Goal: Complete application form

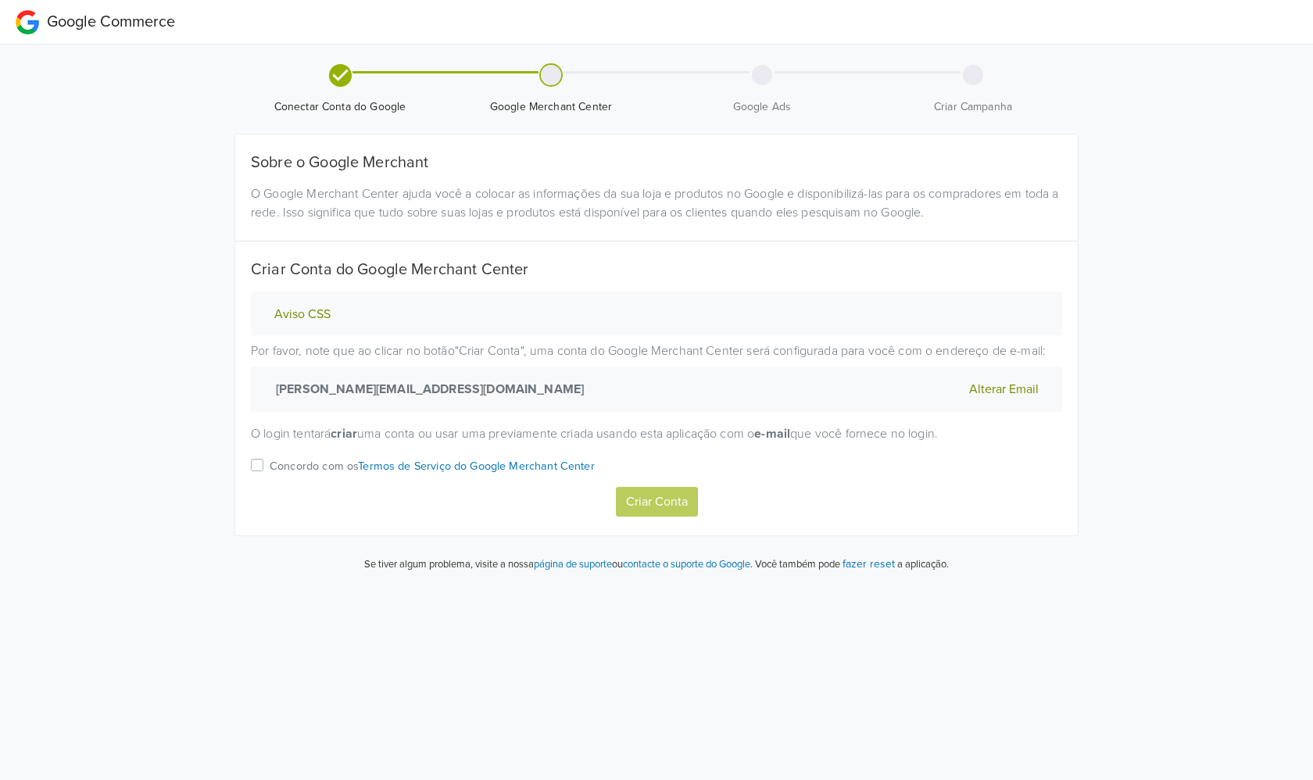
click at [264, 476] on div "Concordo com os Termos de Serviço do Google Merchant Center" at bounding box center [656, 471] width 811 height 31
drag, startPoint x: 264, startPoint y: 464, endPoint x: 286, endPoint y: 464, distance: 21.9
click at [263, 464] on div "Concordo com os Termos de Serviço do Google Merchant Center" at bounding box center [656, 471] width 811 height 31
click at [270, 464] on label "Concordo com os Termos de Serviço do Google Merchant Center" at bounding box center [432, 471] width 325 height 31
click at [0, 0] on input "Concordo com os Termos de Serviço do Google Merchant Center" at bounding box center [0, 0] width 0 height 0
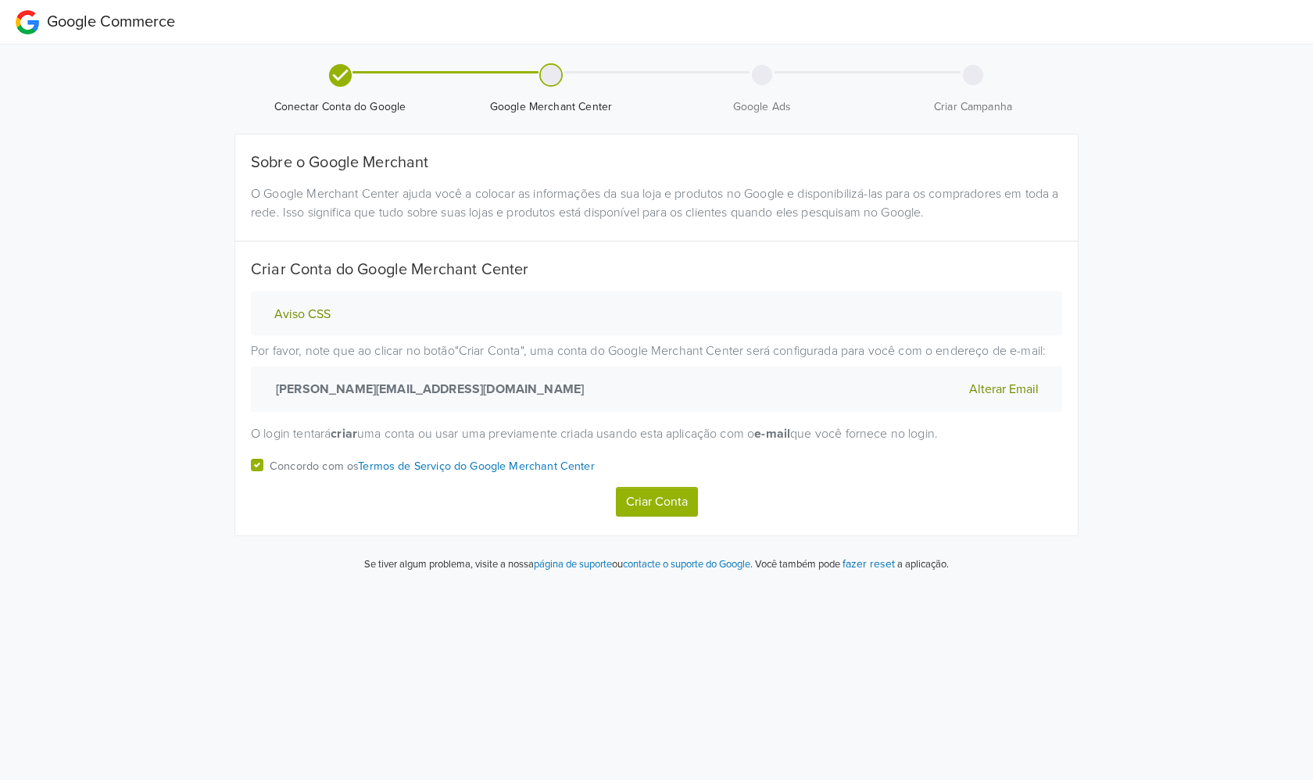
click at [689, 504] on button "Criar Conta" at bounding box center [657, 502] width 82 height 30
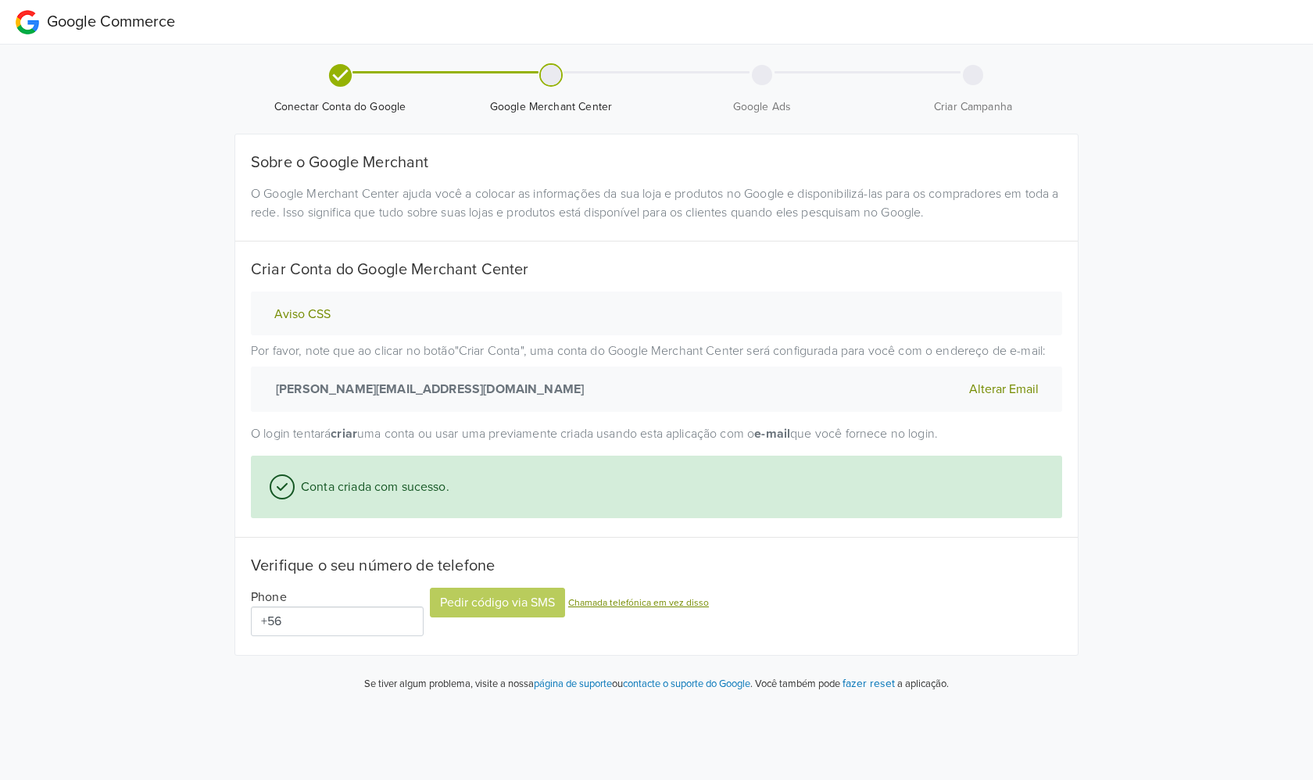
click at [300, 612] on input "+56" at bounding box center [337, 622] width 173 height 30
type input "[PHONE_NUMBER]"
drag, startPoint x: 609, startPoint y: 565, endPoint x: 597, endPoint y: 565, distance: 11.7
click at [608, 565] on h5 "Verifique o seu número de telefone" at bounding box center [656, 566] width 811 height 19
click at [479, 602] on button "Pedir código via SMS" at bounding box center [497, 603] width 135 height 30
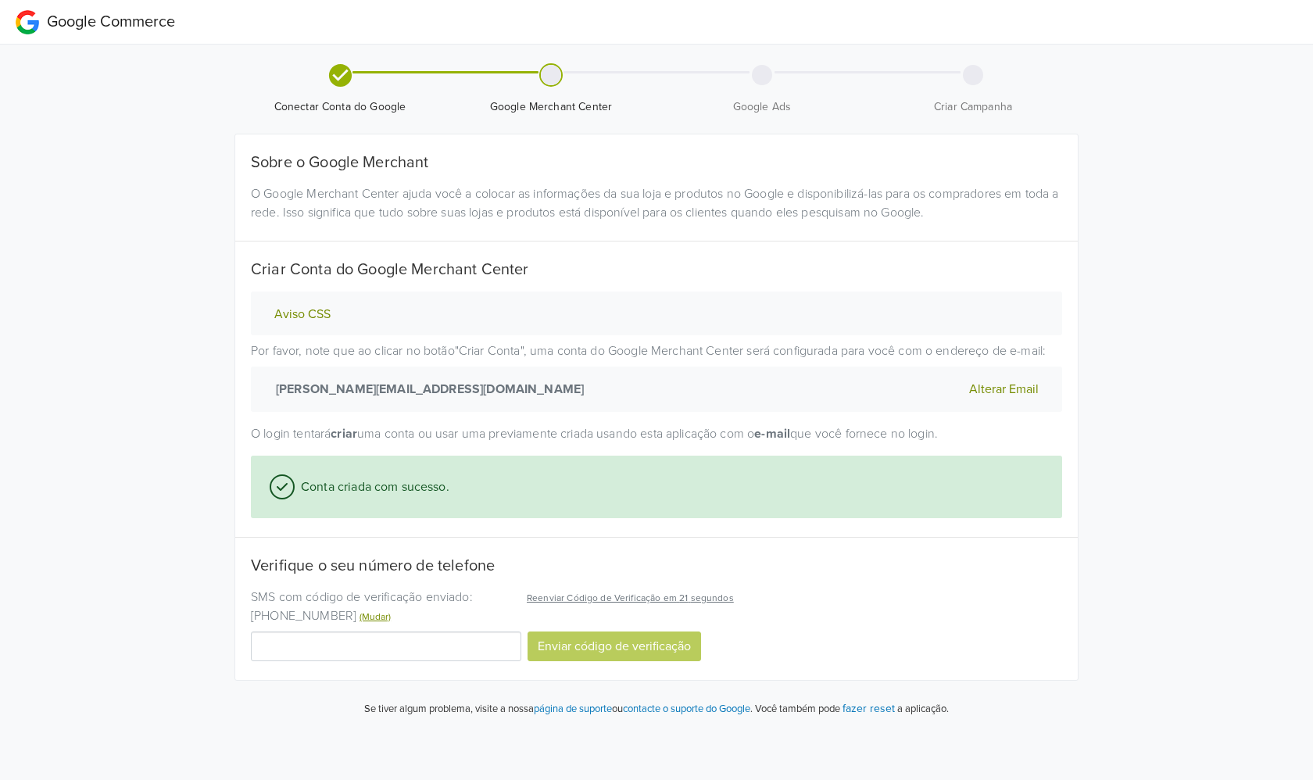
click at [389, 654] on input "Código de Verificação" at bounding box center [386, 647] width 270 height 30
type input "289912"
click at [617, 632] on button "Enviar código de verificação" at bounding box center [615, 647] width 174 height 30
